Goal: Task Accomplishment & Management: Manage account settings

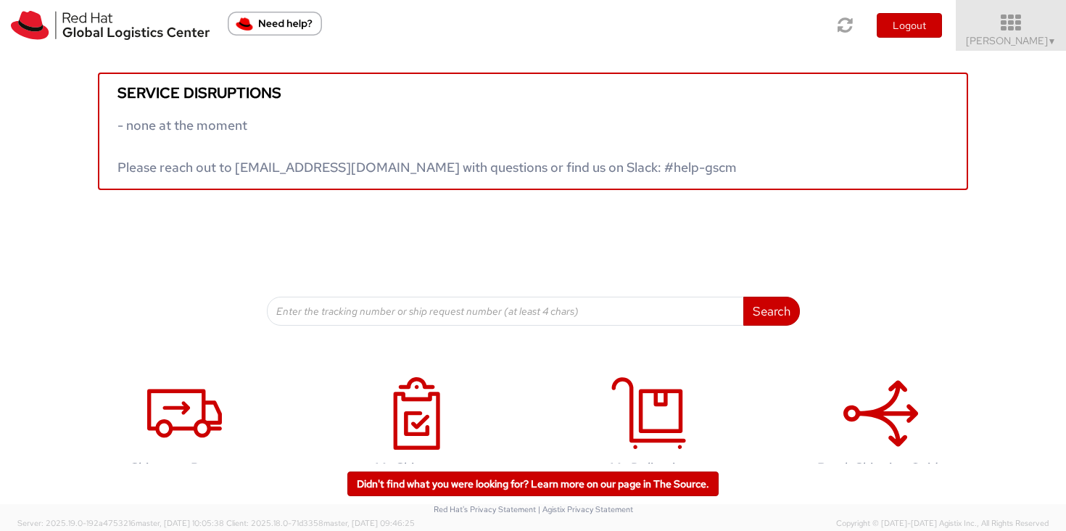
click at [1050, 39] on span "▼" at bounding box center [1052, 42] width 9 height 12
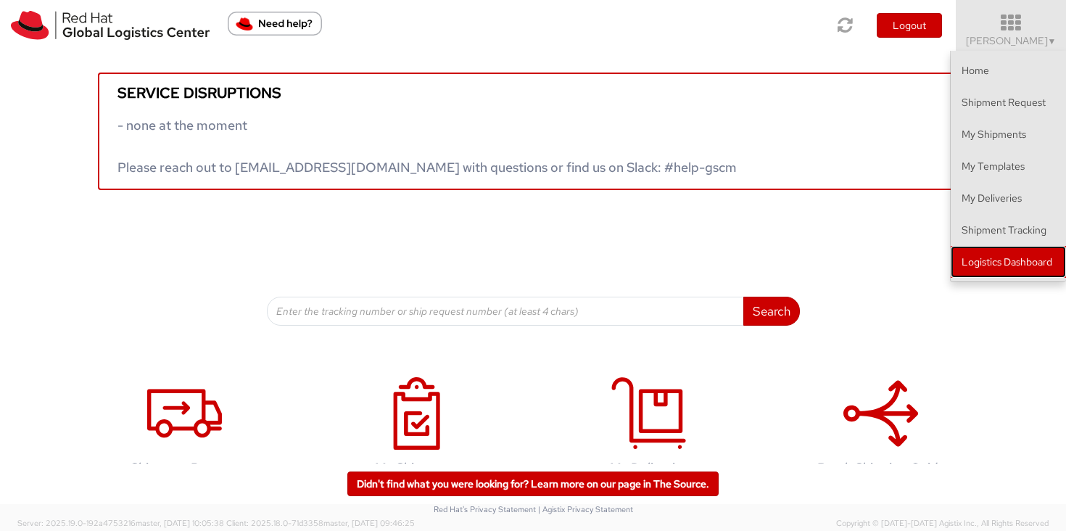
click at [1003, 276] on link "Logistics Dashboard" at bounding box center [1008, 262] width 115 height 32
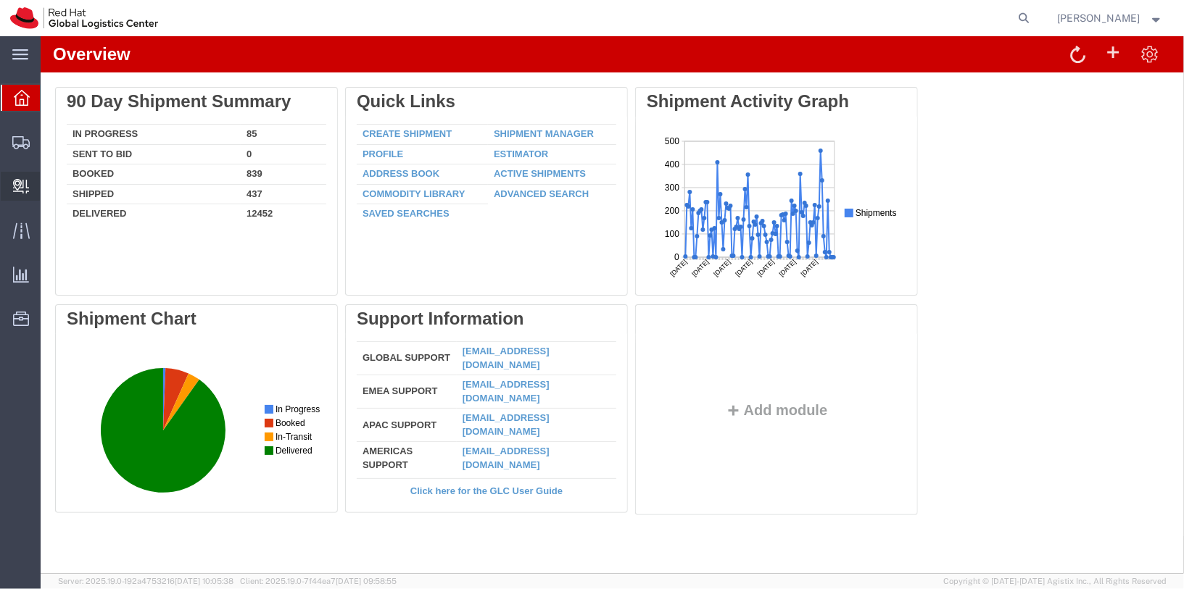
click at [21, 181] on icon at bounding box center [21, 186] width 16 height 15
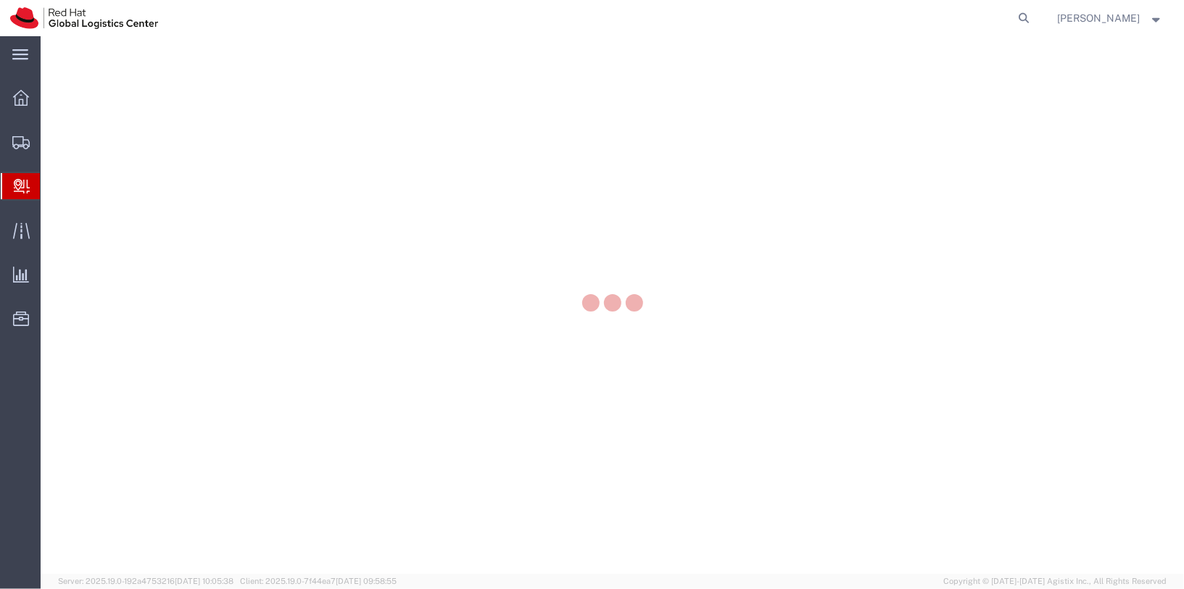
click at [96, 205] on div at bounding box center [612, 305] width 1143 height 538
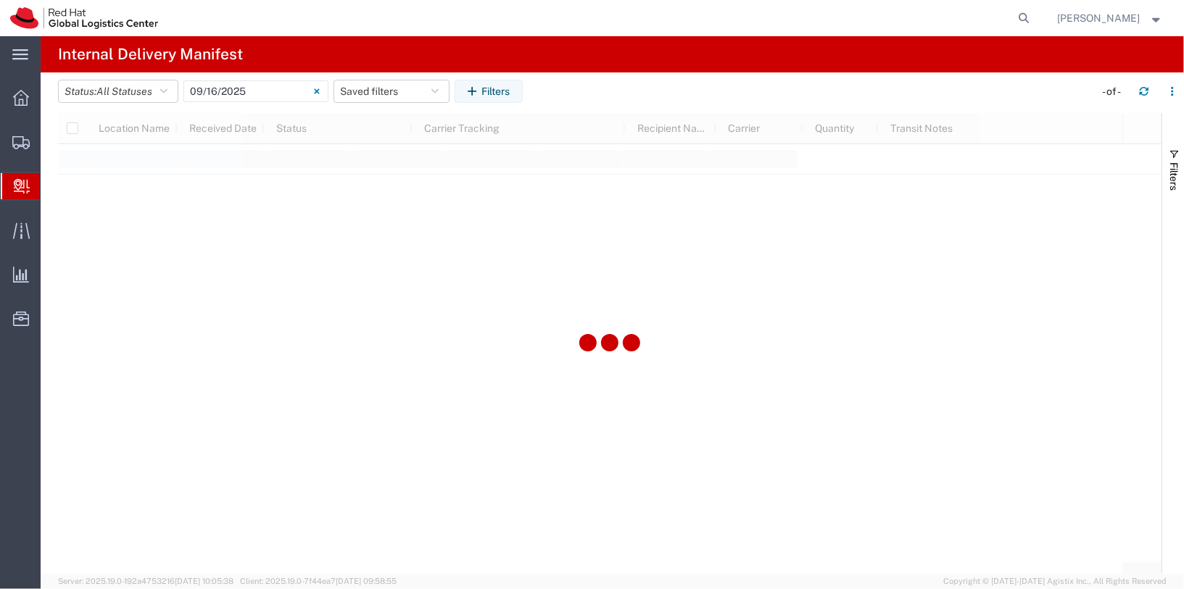
type input "06/11/2025"
type input "06/11/2025 - 06/11/2025"
click at [0, 0] on span "Create Delivery" at bounding box center [0, 0] width 0 height 0
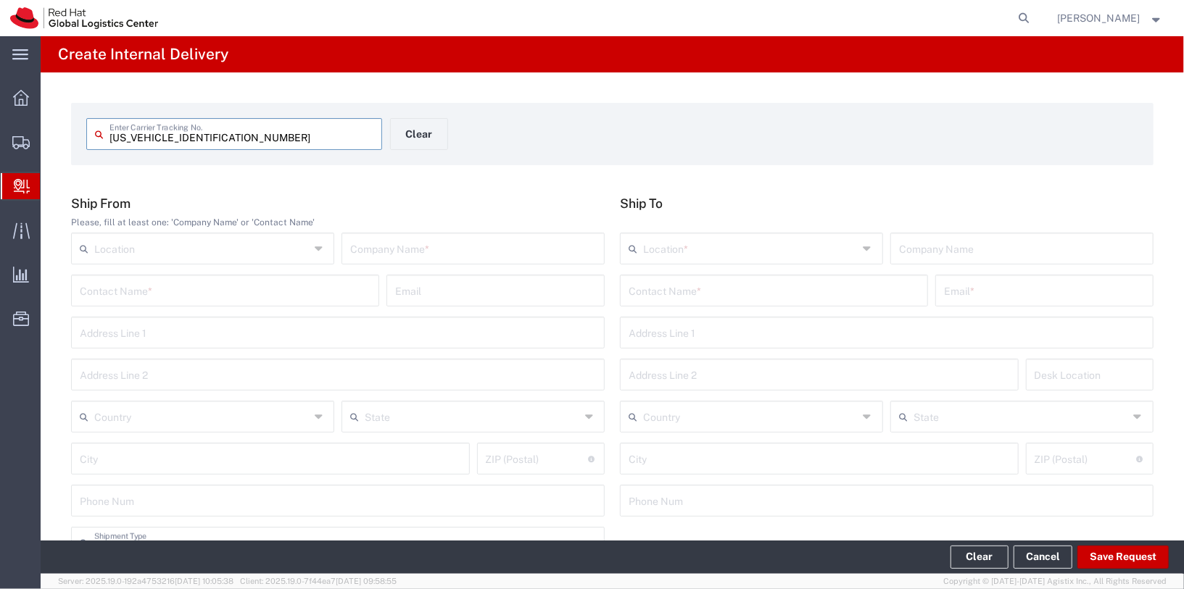
type input "SPXSG059598022479"
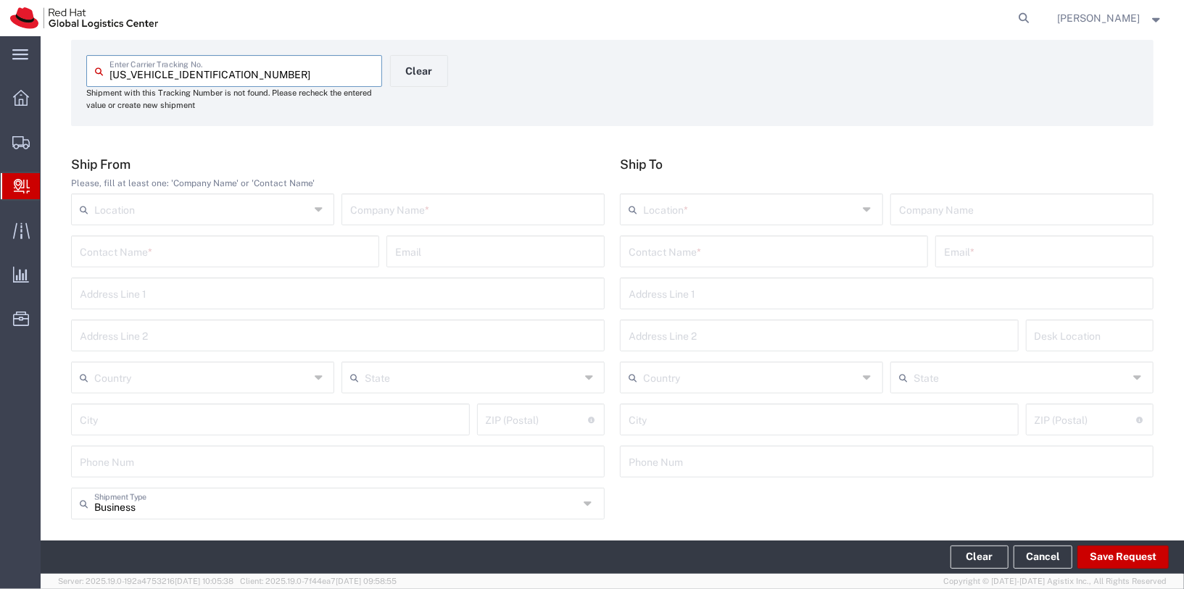
scroll to position [60, 0]
click at [451, 210] on input "text" at bounding box center [473, 211] width 246 height 25
type input "Shopee"
click at [690, 228] on div "Location * RH - Amsterdam - MSO RH - Amsterdam Data Center RH - Ashburn Data Ce…" at bounding box center [886, 217] width 541 height 42
click at [688, 219] on input "text" at bounding box center [750, 211] width 215 height 25
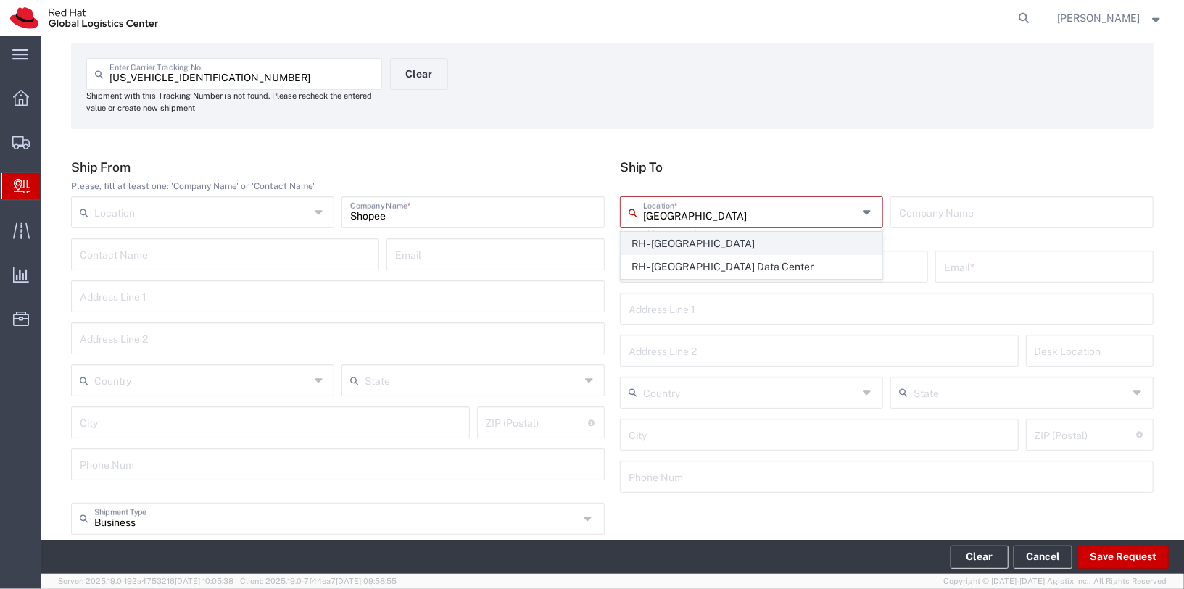
click at [691, 241] on span "RH - Singapore" at bounding box center [751, 244] width 260 height 22
type input "RH - Singapore"
type input "Red Hat Asia Pacific Pte Ltd"
type input "88 Market Street, Level 45"
type input "CapitaSpring"
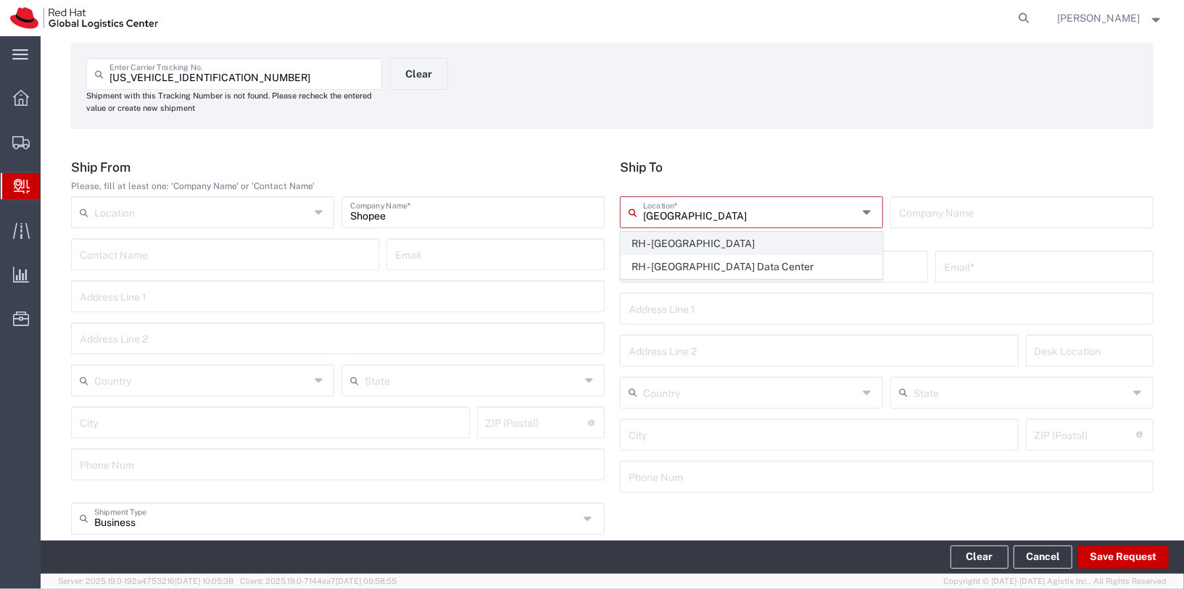
type input "Singapore"
type input "SINGAPORE"
type input "048948"
type input "65 6490 4200"
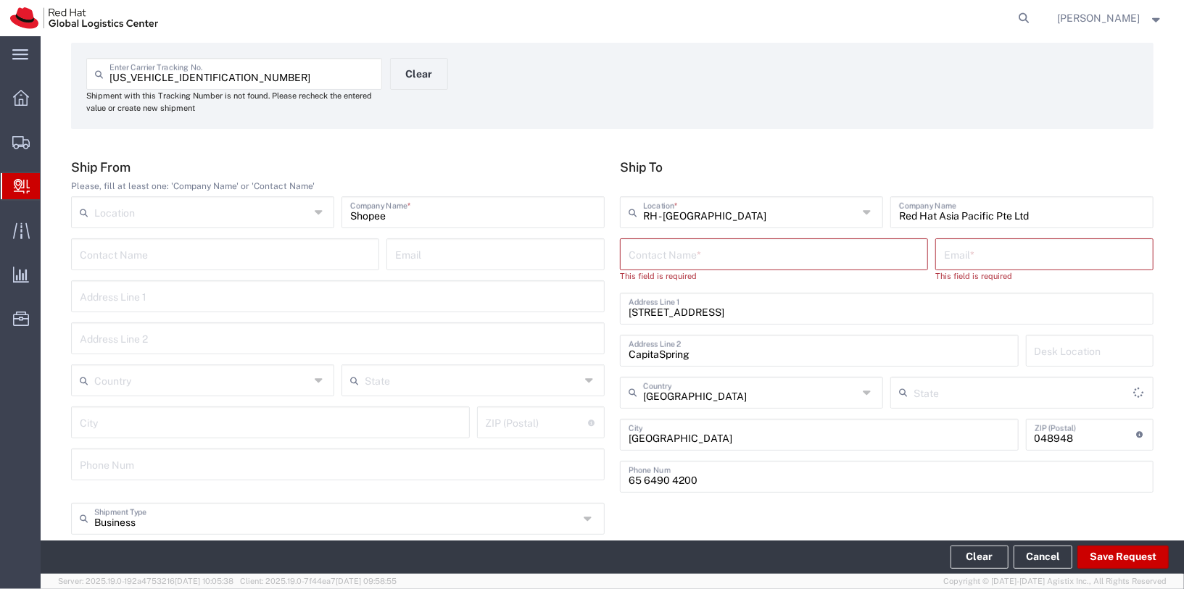
click at [705, 256] on input "text" at bounding box center [774, 253] width 291 height 25
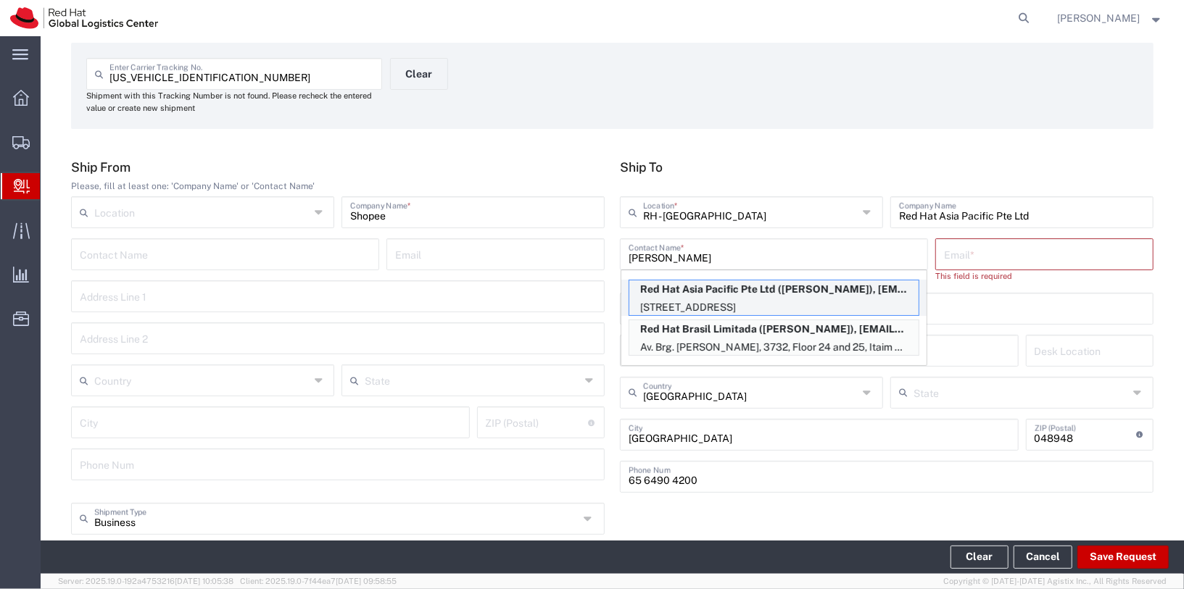
click at [821, 309] on p "88 Market Street, Level 45, CapitaSpring, 45N105, SINGAPORE, 048948, SG" at bounding box center [773, 308] width 289 height 18
type input "Claudine Sia"
type input "clsia@redhat.com"
type input "45N105"
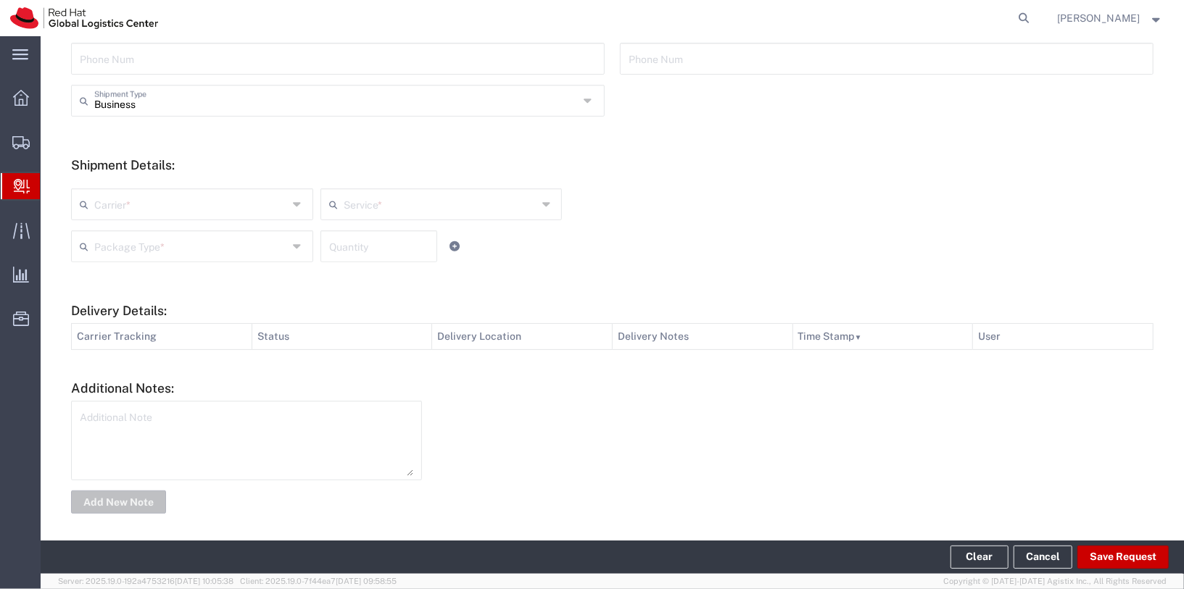
scroll to position [469, 0]
click at [272, 192] on input "text" at bounding box center [191, 200] width 194 height 25
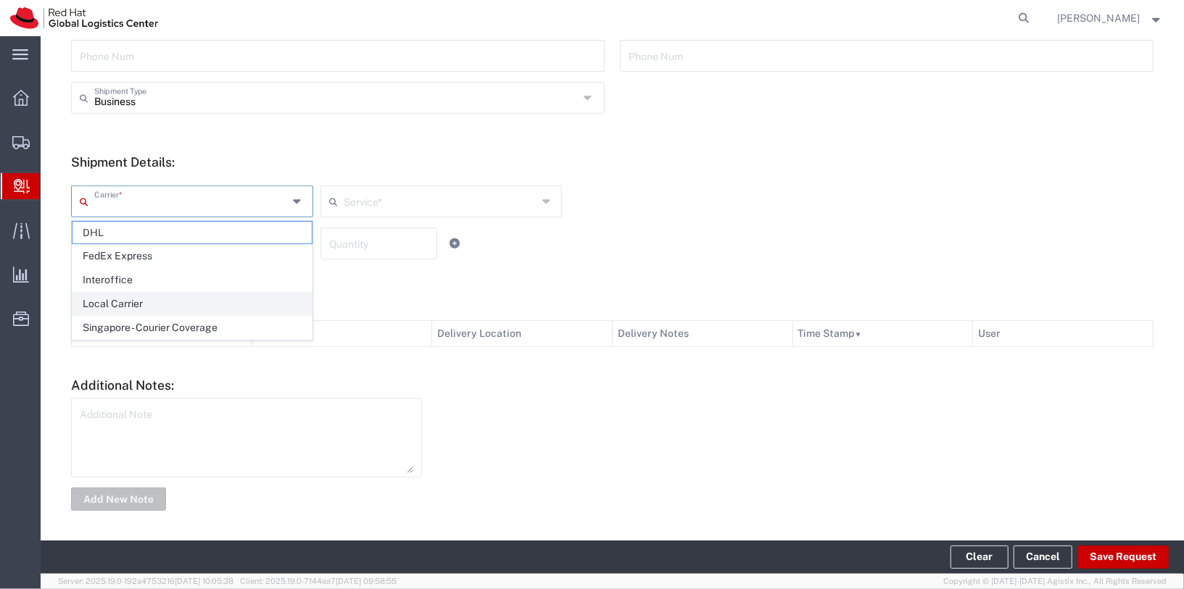
click at [197, 306] on span "Local Carrier" at bounding box center [192, 304] width 239 height 22
type input "Local Carrier"
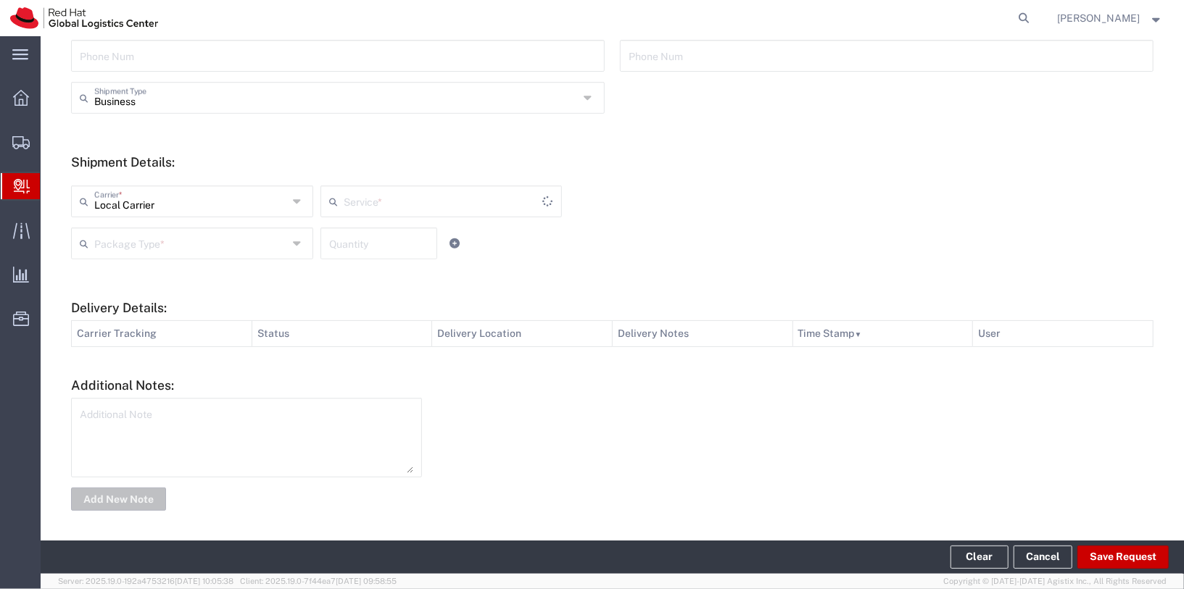
type input "Local_Ground"
click at [160, 250] on input "text" at bounding box center [191, 242] width 194 height 25
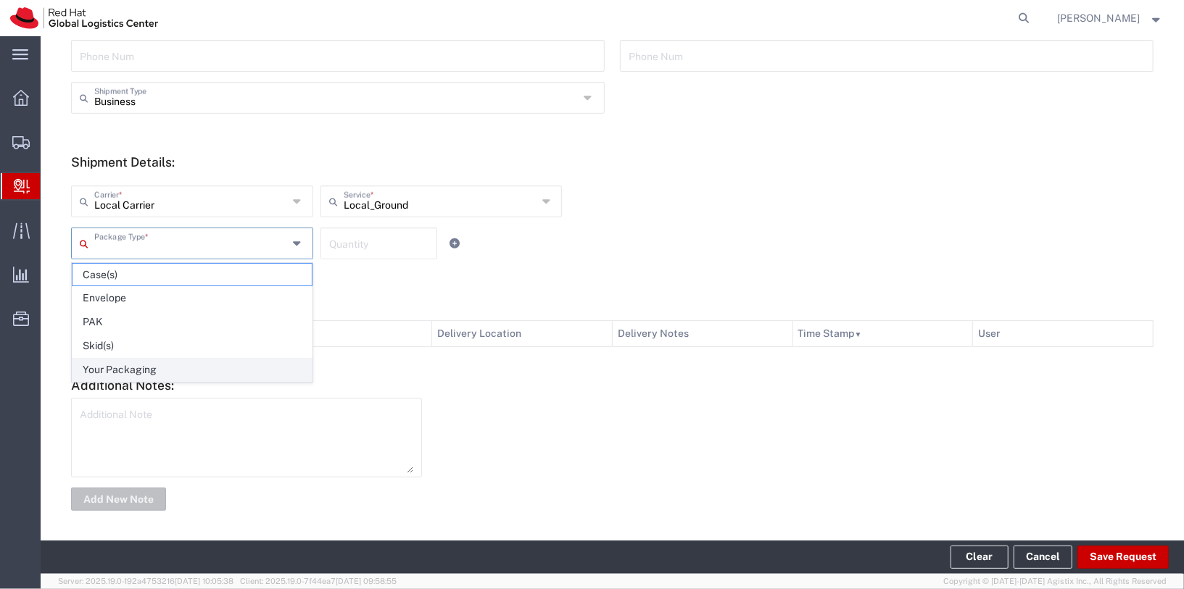
click at [190, 370] on span "Your Packaging" at bounding box center [192, 370] width 239 height 22
type input "Your Packaging"
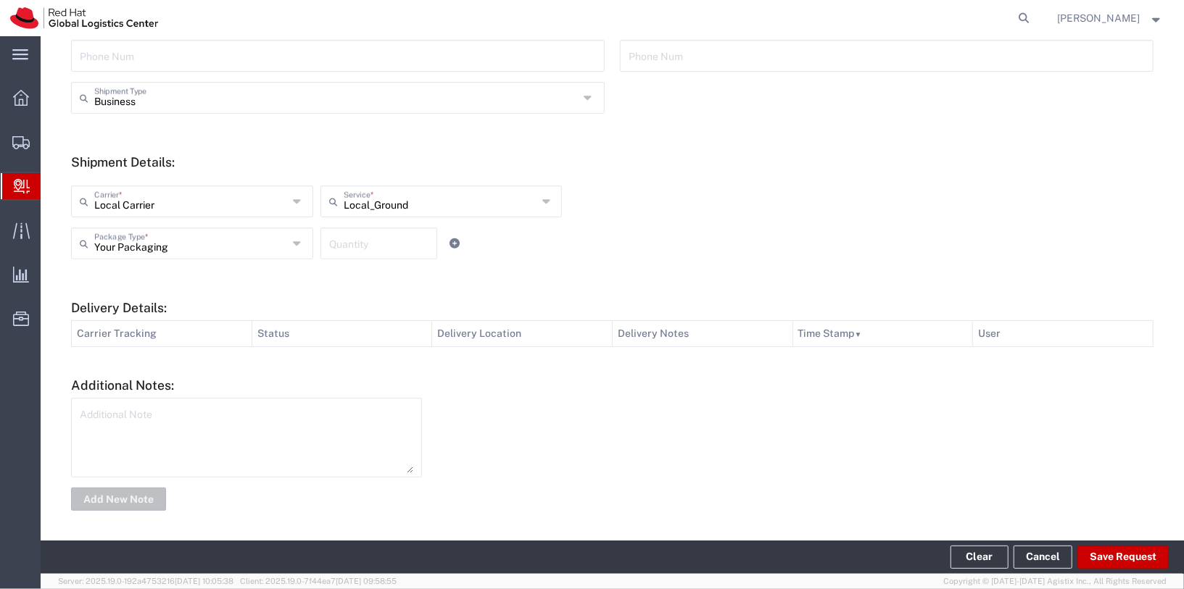
click at [376, 239] on input "number" at bounding box center [379, 242] width 100 height 25
type input "1"
click at [504, 430] on div at bounding box center [795, 454] width 732 height 113
click at [1125, 552] on button "Save Request" at bounding box center [1122, 557] width 91 height 23
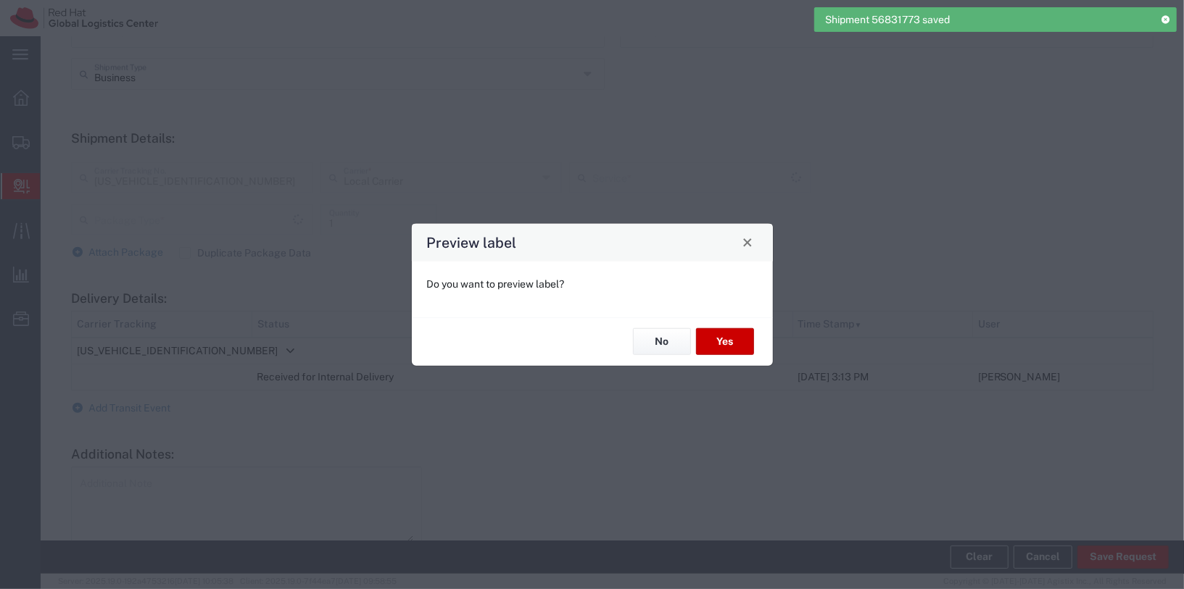
scroll to position [445, 0]
type input "Your Packaging"
type input "Local_Ground"
click at [652, 341] on button "No" at bounding box center [662, 341] width 58 height 27
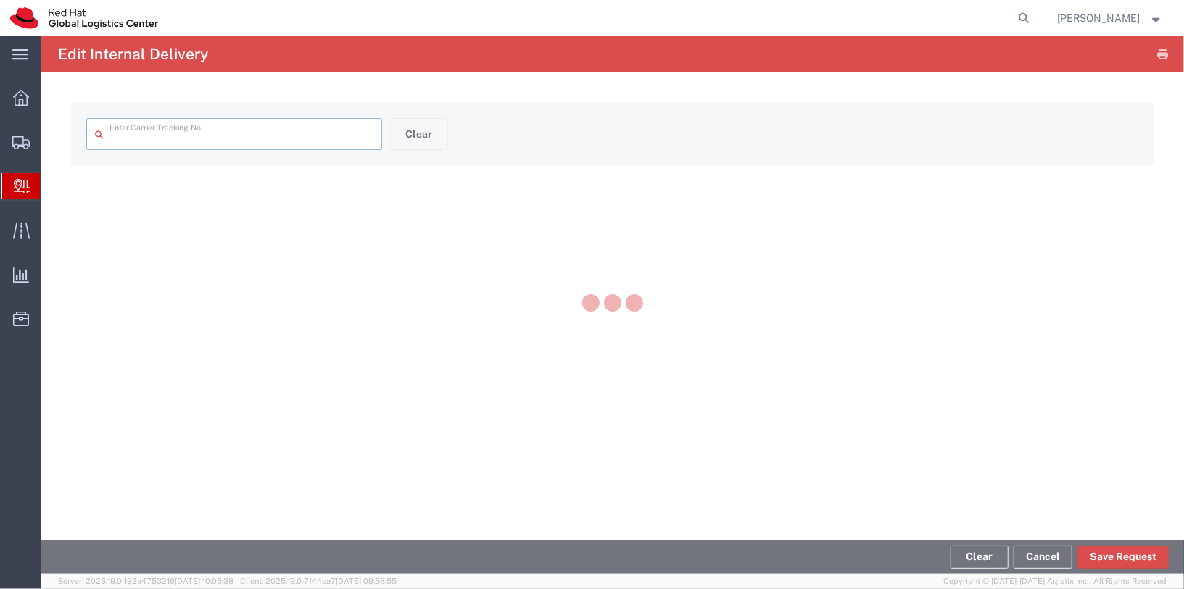
type input "SPXSG059598022479"
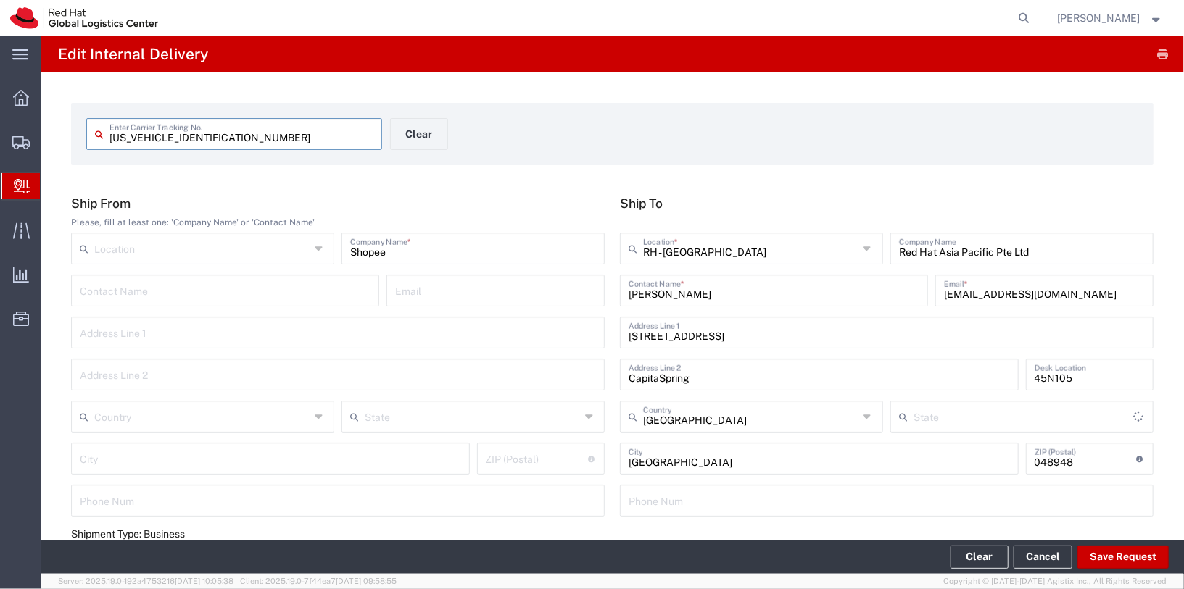
type input "Your Packaging"
type input "Local_Ground"
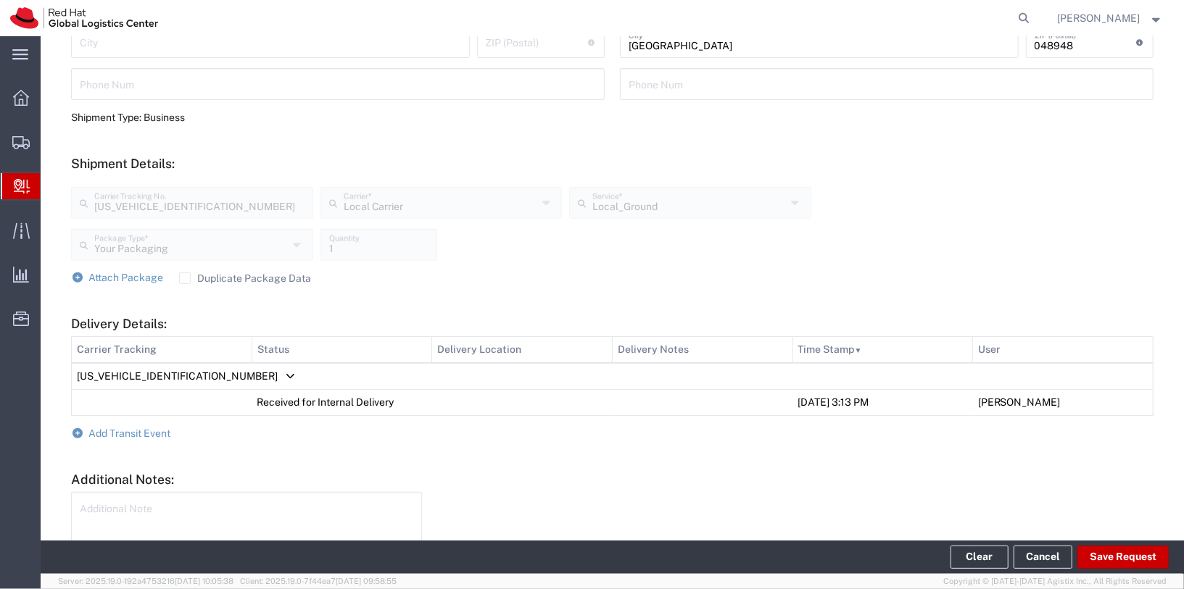
scroll to position [435, 0]
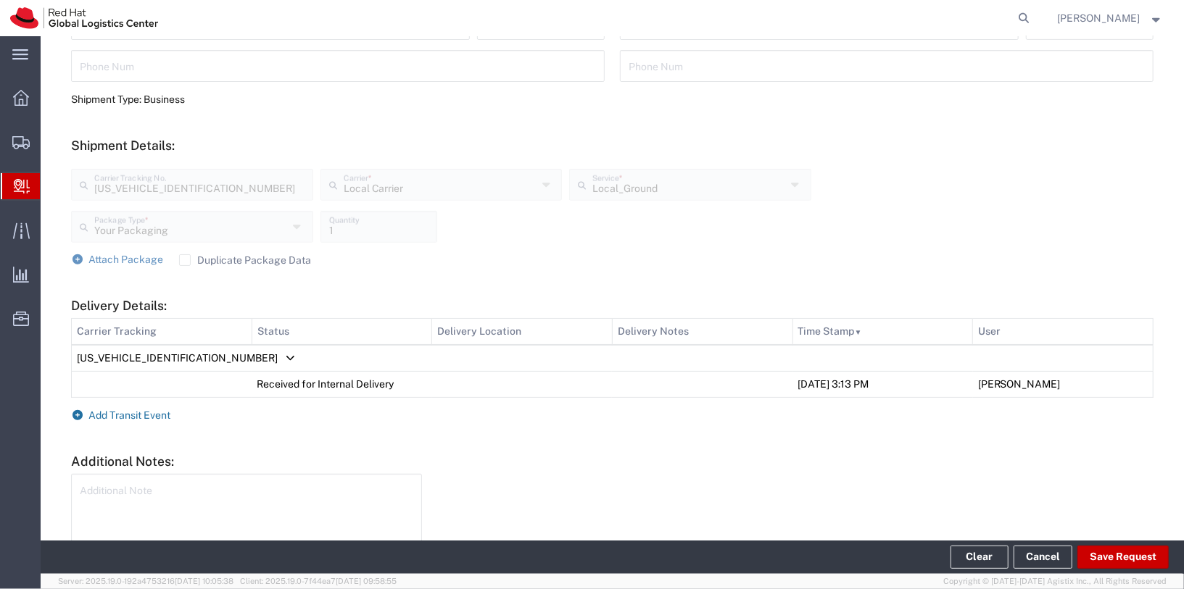
click at [123, 416] on span "Add Transit Event" at bounding box center [130, 416] width 82 height 12
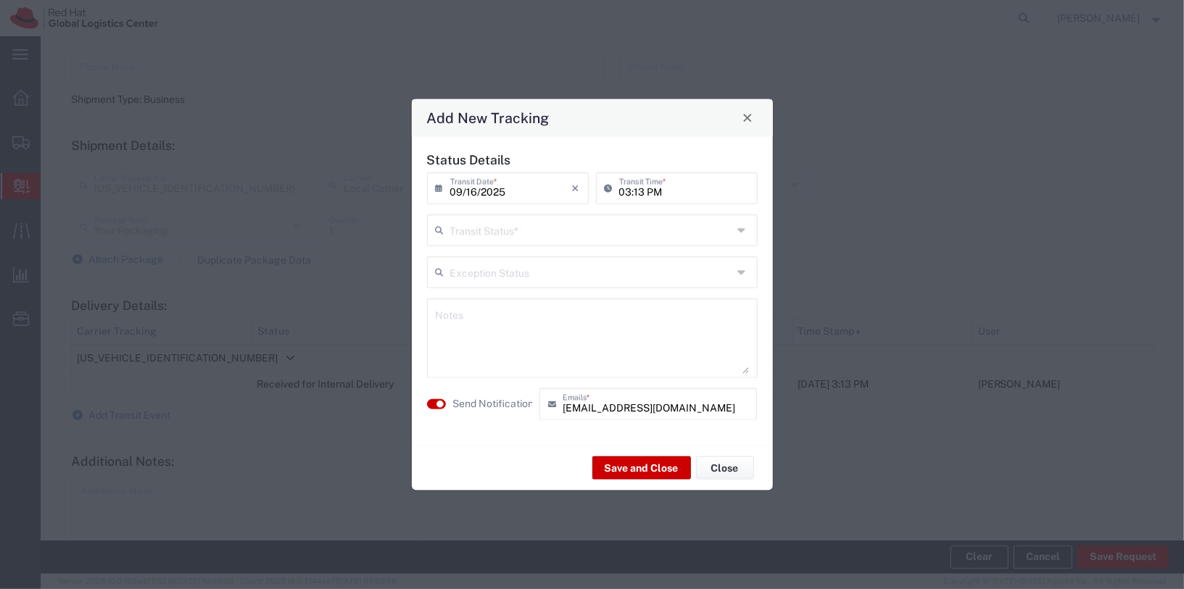
click at [602, 223] on input "text" at bounding box center [591, 228] width 282 height 25
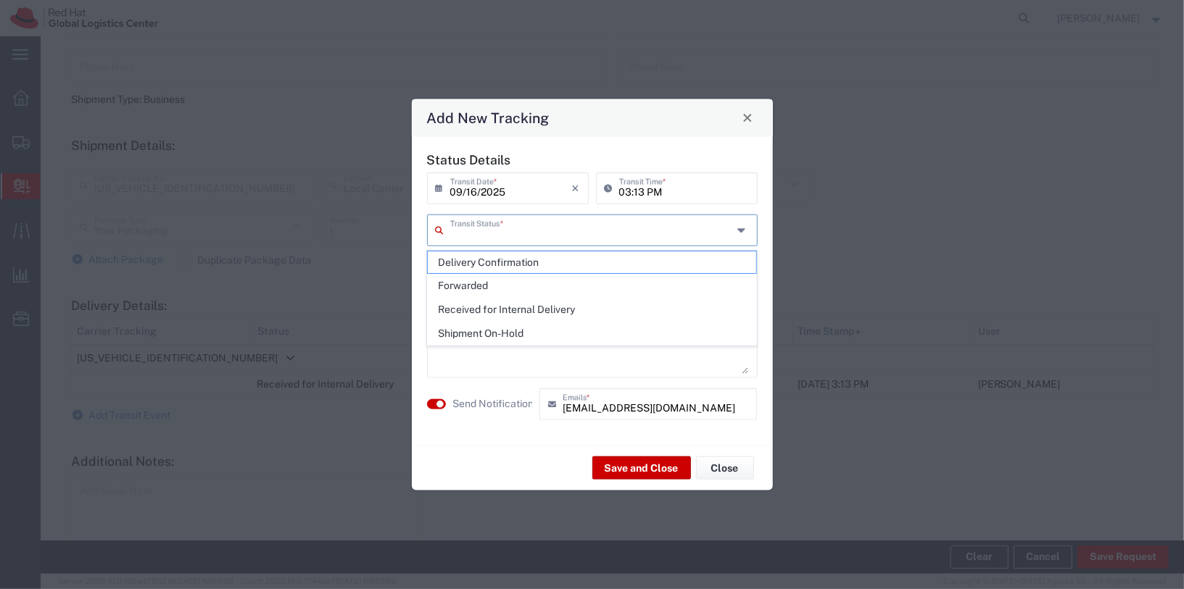
click at [542, 326] on span "Shipment On-Hold" at bounding box center [592, 334] width 328 height 22
type input "Shipment On-Hold"
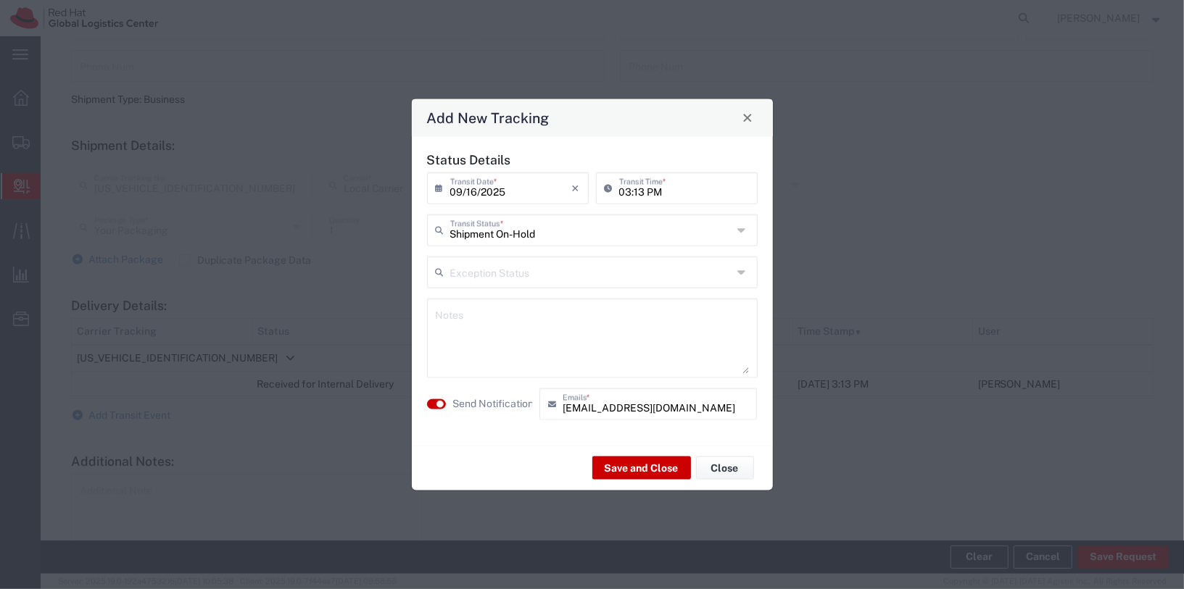
click at [534, 310] on textarea at bounding box center [592, 337] width 313 height 71
drag, startPoint x: 663, startPoint y: 334, endPoint x: 729, endPoint y: 367, distance: 73.0
click at [663, 334] on textarea "Hi Claudine, Kindly collect your package from the reception. Thank you." at bounding box center [592, 337] width 313 height 71
click at [634, 340] on textarea "Hi Claudine, Kindly collect your package from the reception. Thank you." at bounding box center [592, 337] width 313 height 71
type textarea "Hi Claudine, Kindly collect your package from the reception. Thank you."
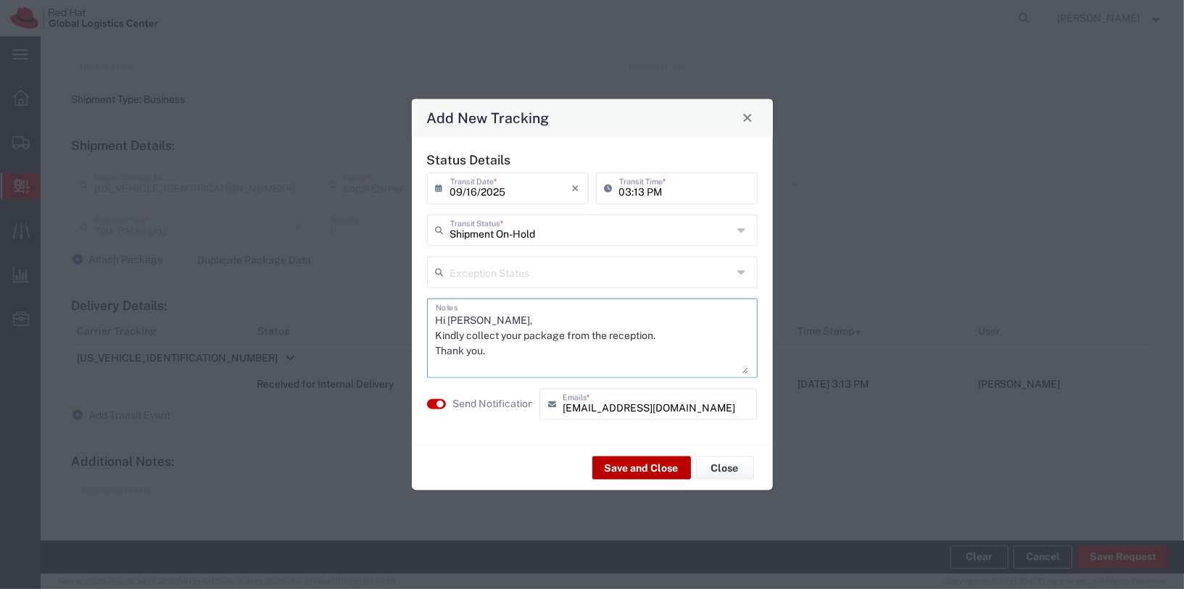
click at [632, 471] on button "Save and Close" at bounding box center [641, 468] width 99 height 23
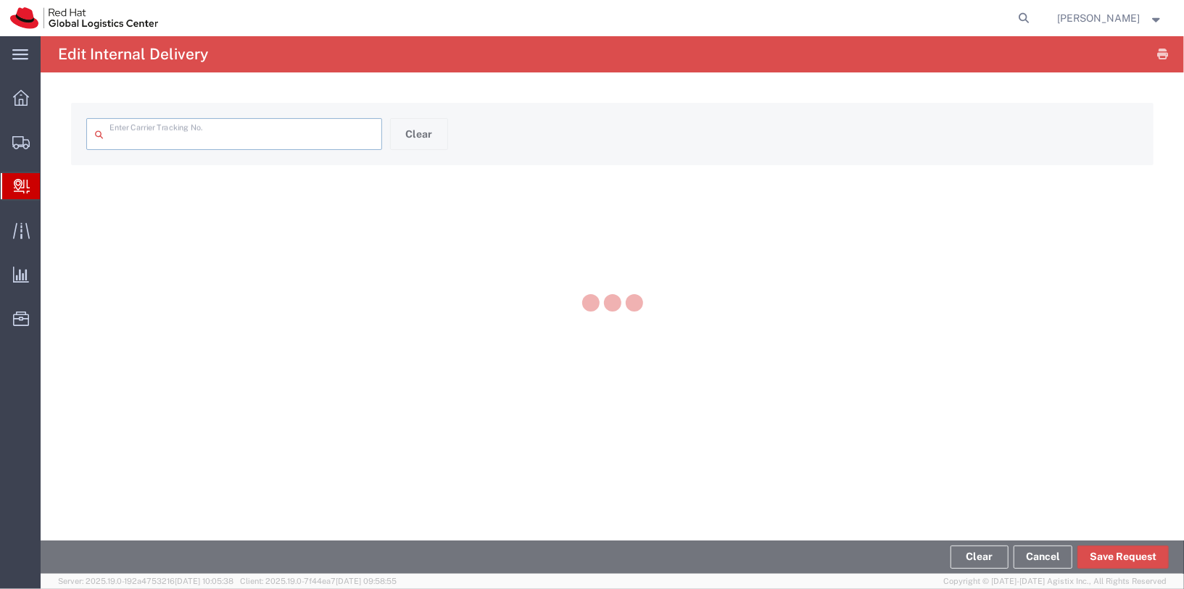
type input "[US_VEHICLE_IDENTIFICATION_NUMBER]"
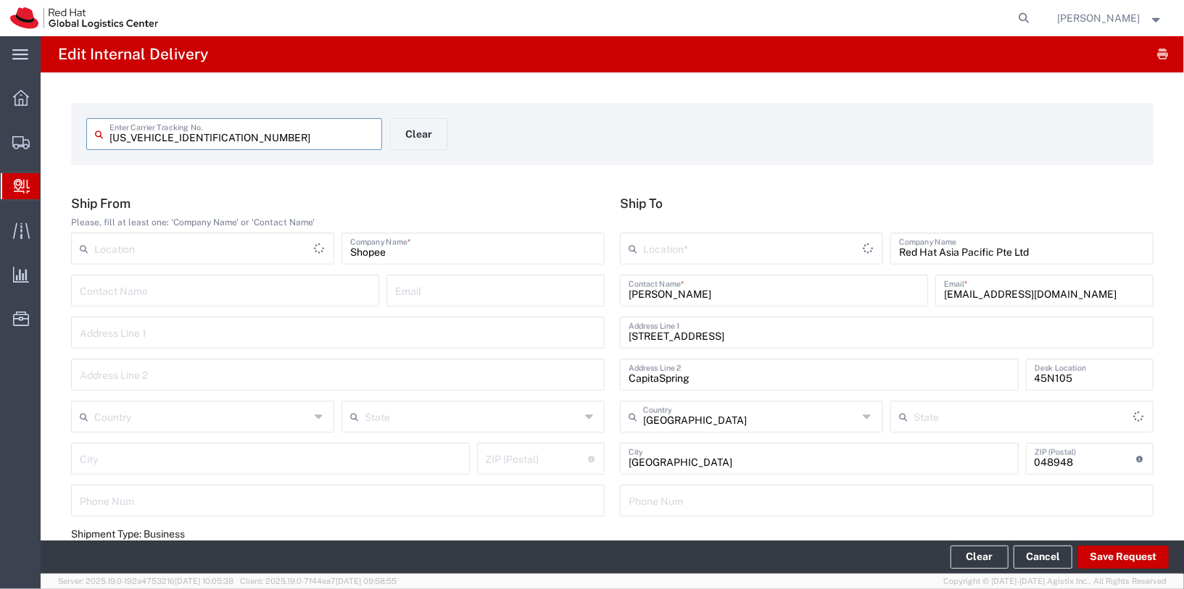
type input "Your Packaging"
type input "Local_Ground"
type input "Local Carrier"
type input "RH - Singapore"
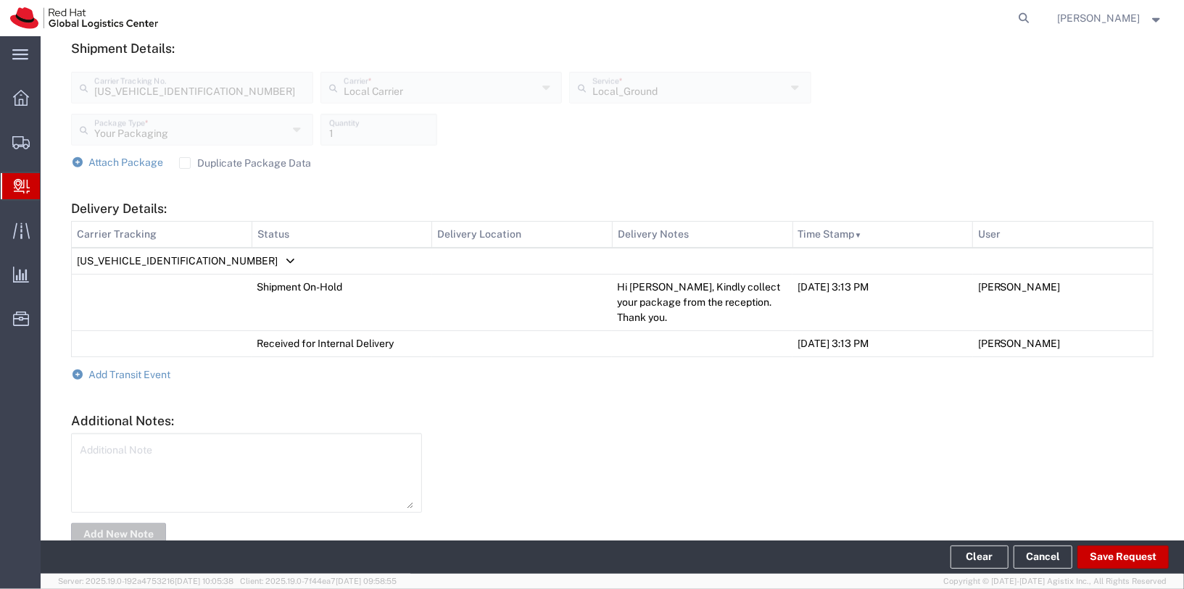
scroll to position [566, 0]
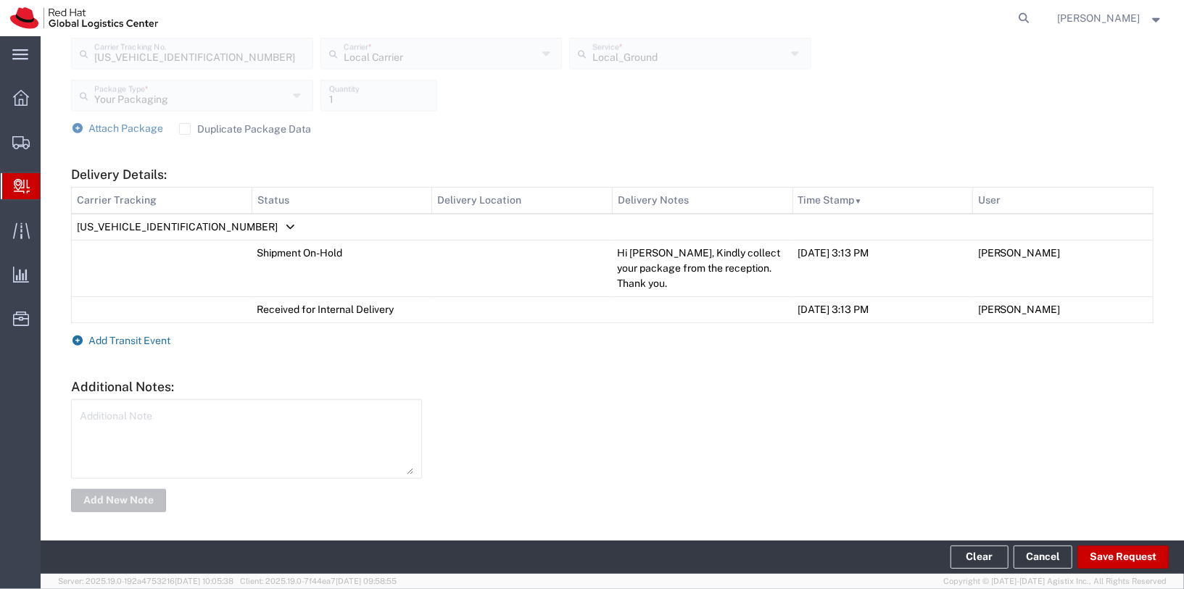
click at [149, 337] on span "Add Transit Event" at bounding box center [130, 341] width 82 height 12
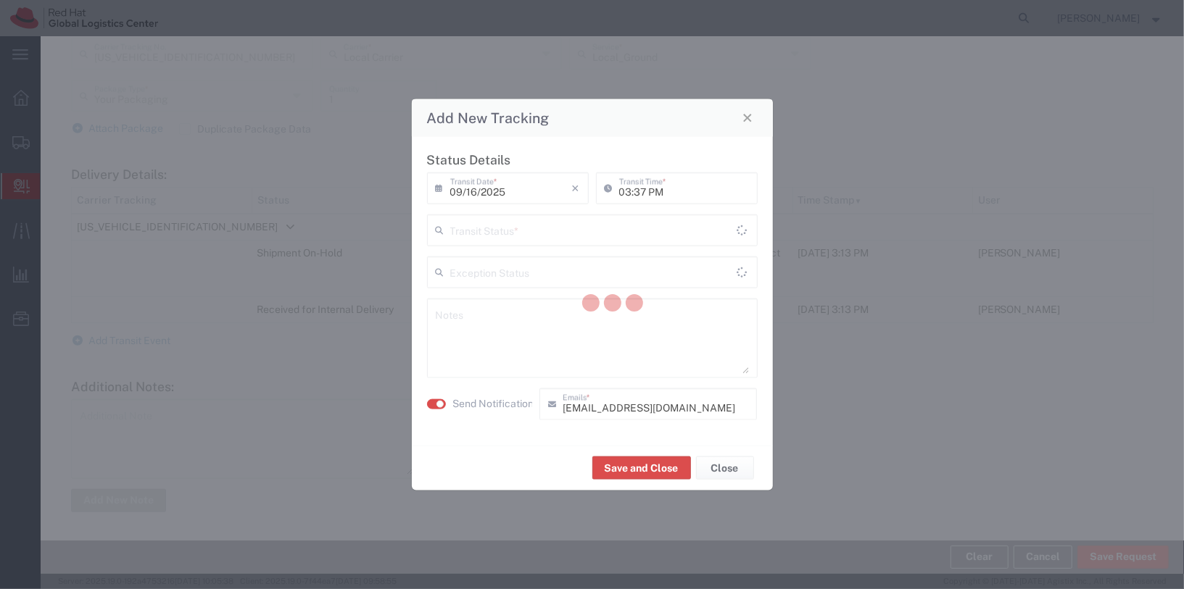
click at [588, 231] on div at bounding box center [612, 305] width 1143 height 538
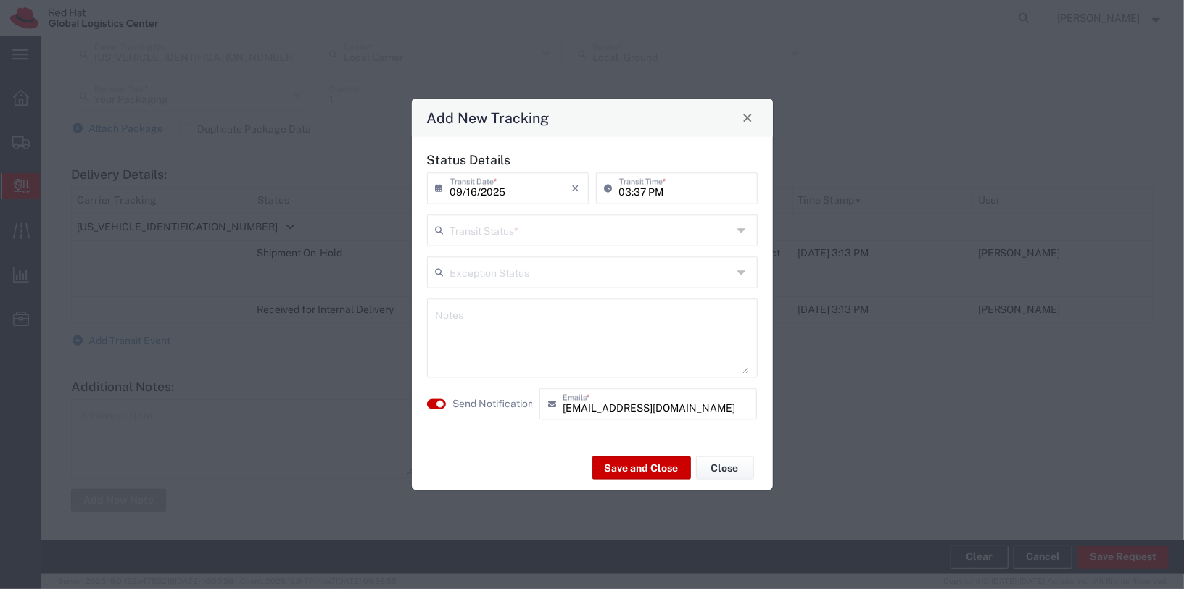
click at [548, 236] on input "text" at bounding box center [591, 228] width 282 height 25
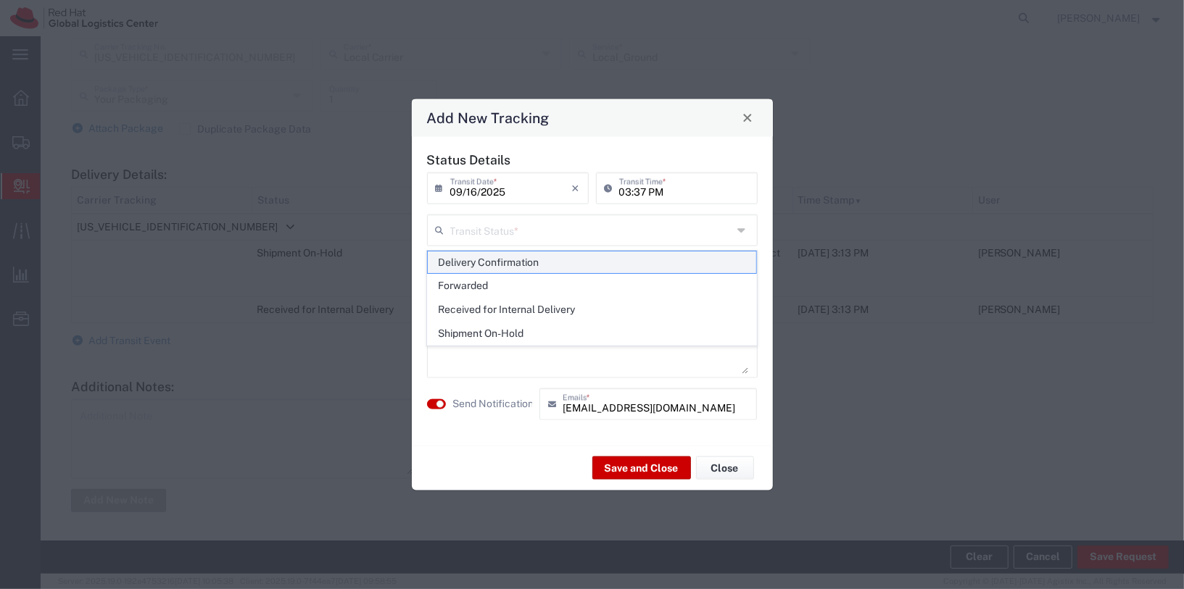
click at [526, 264] on span "Delivery Confirmation" at bounding box center [592, 263] width 328 height 22
type input "Delivery Confirmation"
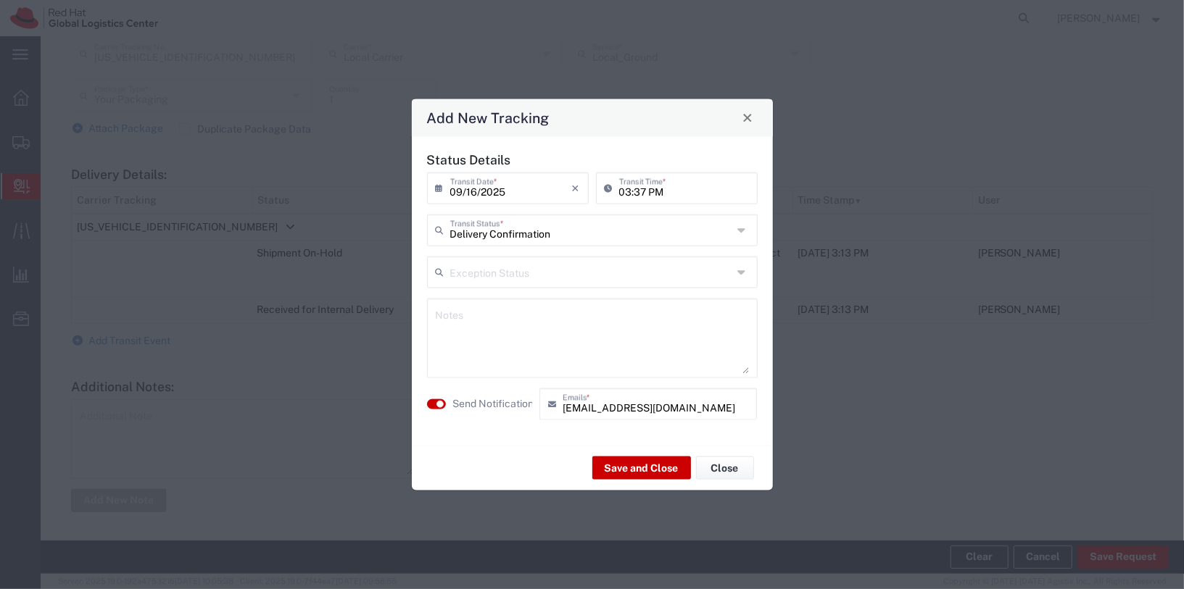
click at [526, 309] on textarea at bounding box center [592, 337] width 313 height 71
type textarea "Collected"
click at [430, 405] on button "button" at bounding box center [436, 404] width 19 height 10
click at [632, 459] on button "Save and Close" at bounding box center [641, 468] width 99 height 23
